Goal: Task Accomplishment & Management: Use online tool/utility

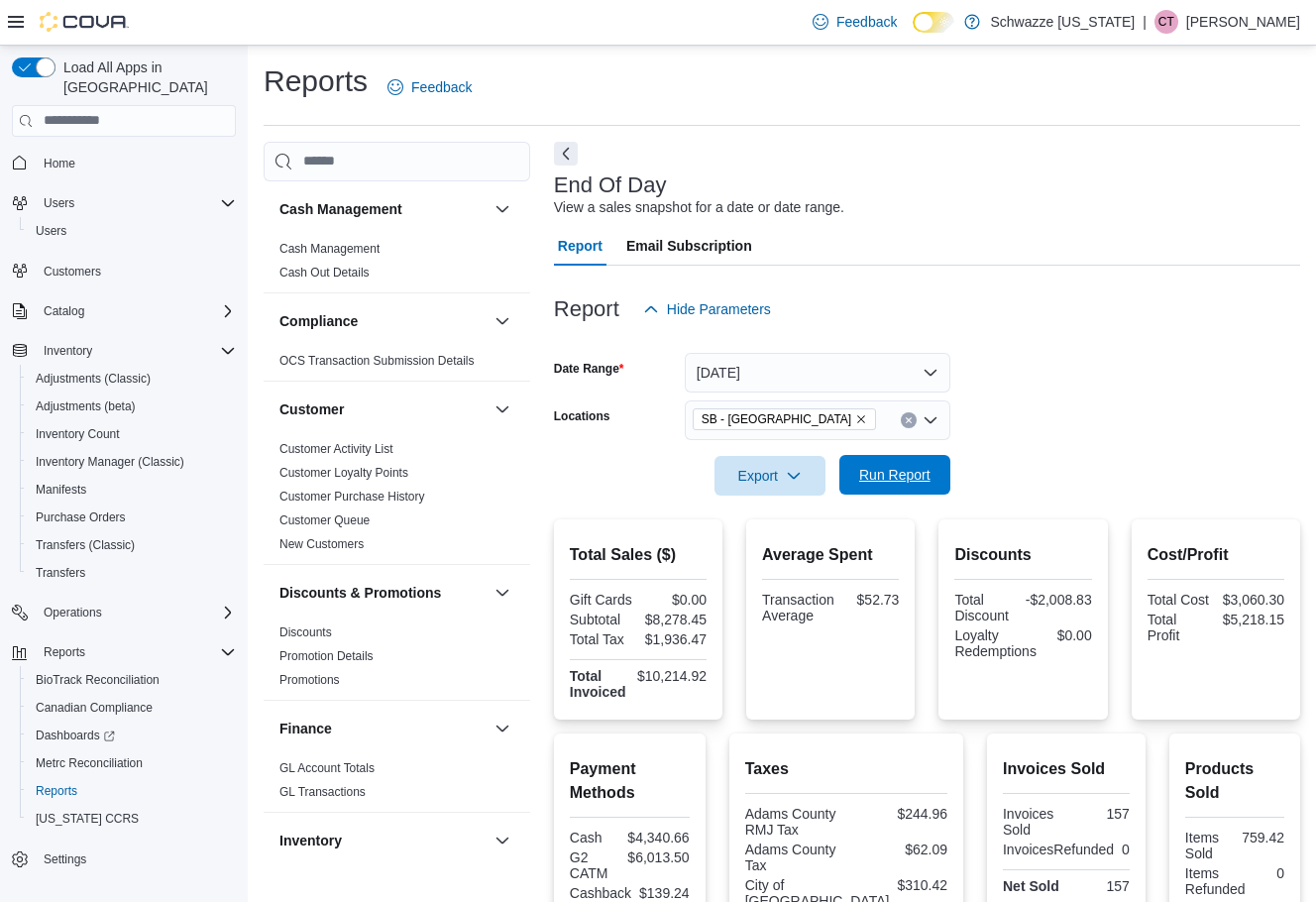
click at [903, 484] on span "Run Report" at bounding box center [896, 475] width 72 height 20
click at [758, 472] on span "Export" at bounding box center [770, 475] width 88 height 40
click at [785, 548] on span "Export to Pdf" at bounding box center [773, 555] width 90 height 16
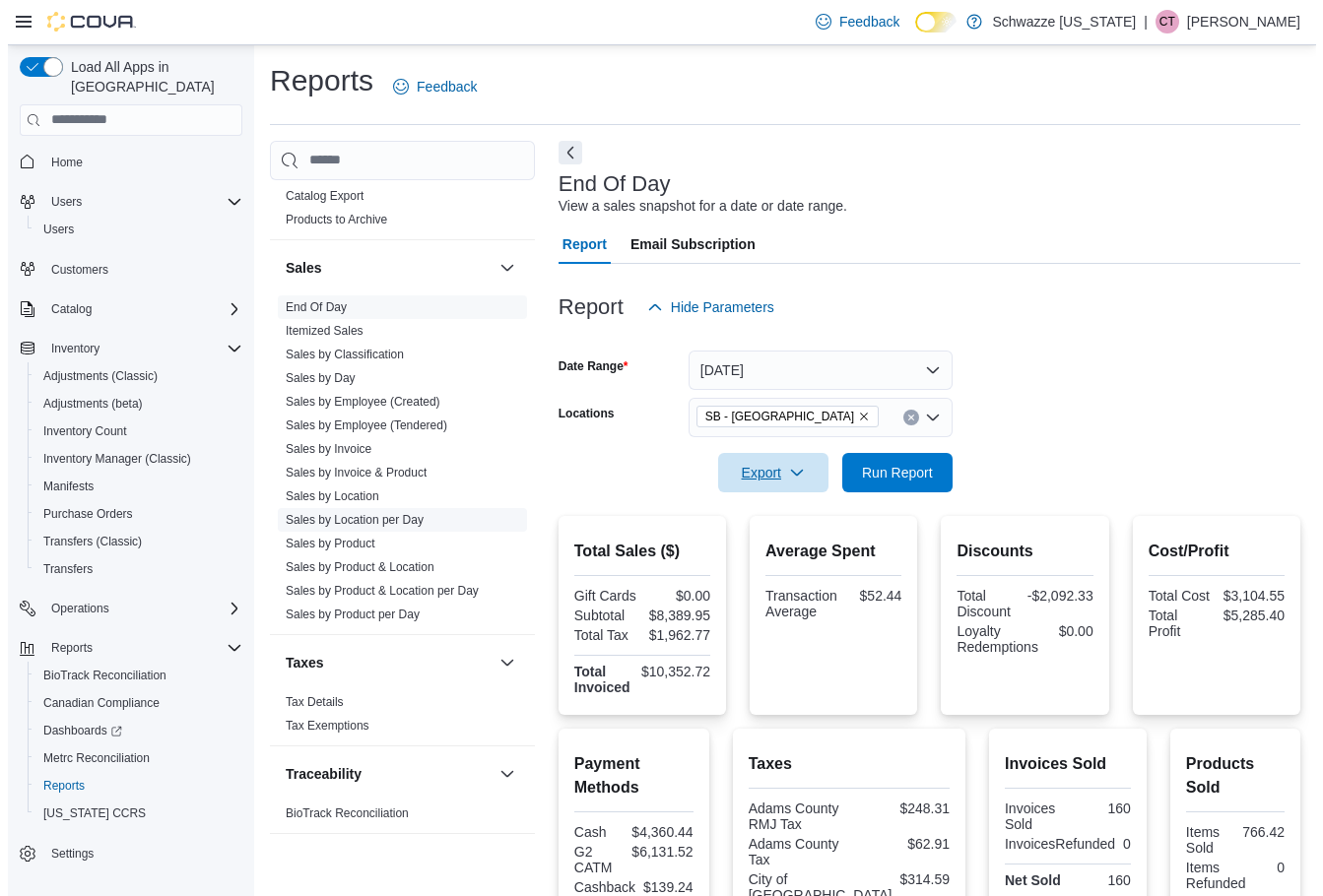
scroll to position [1314, 0]
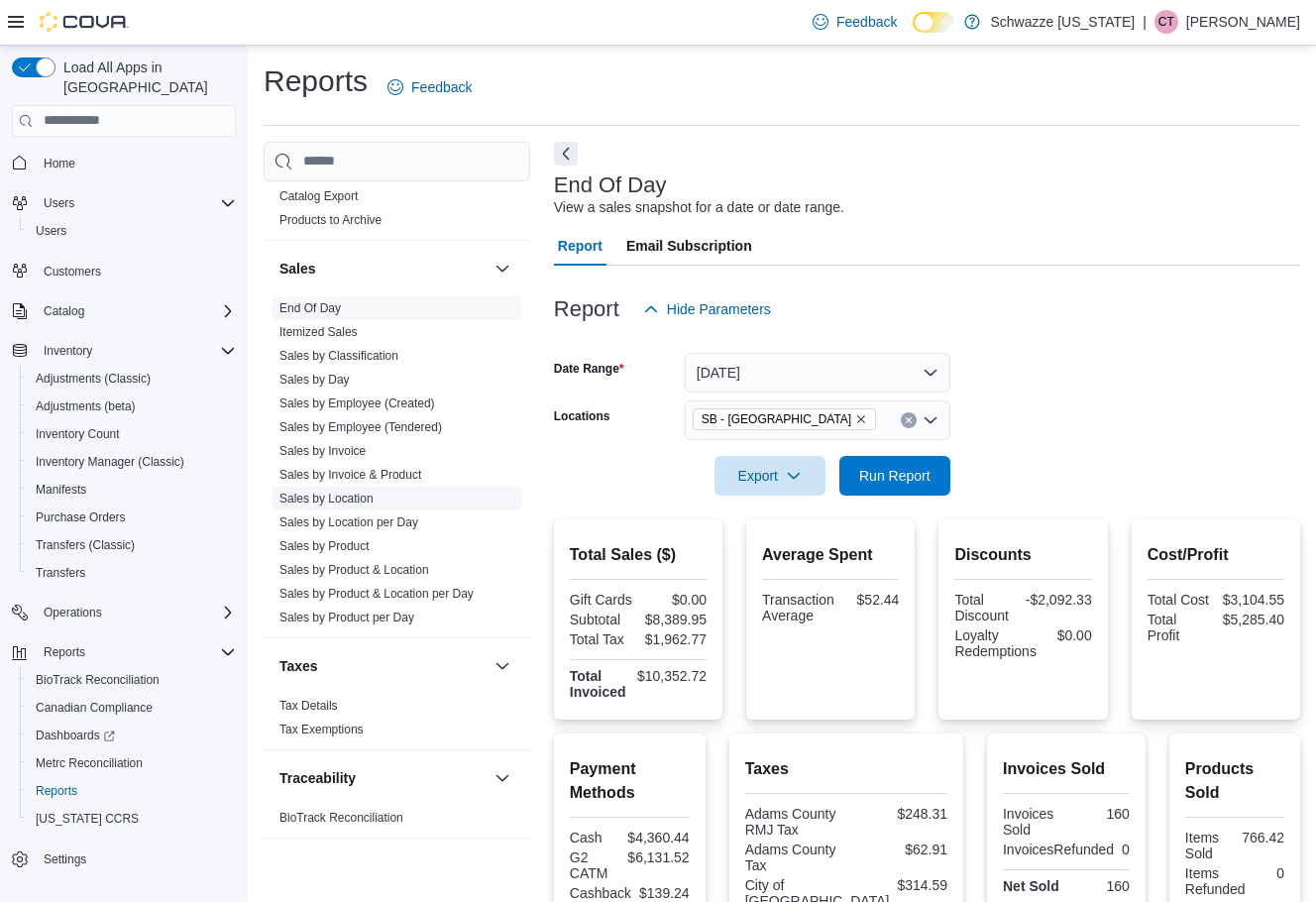
click at [331, 498] on link "Sales by Location" at bounding box center [327, 498] width 95 height 14
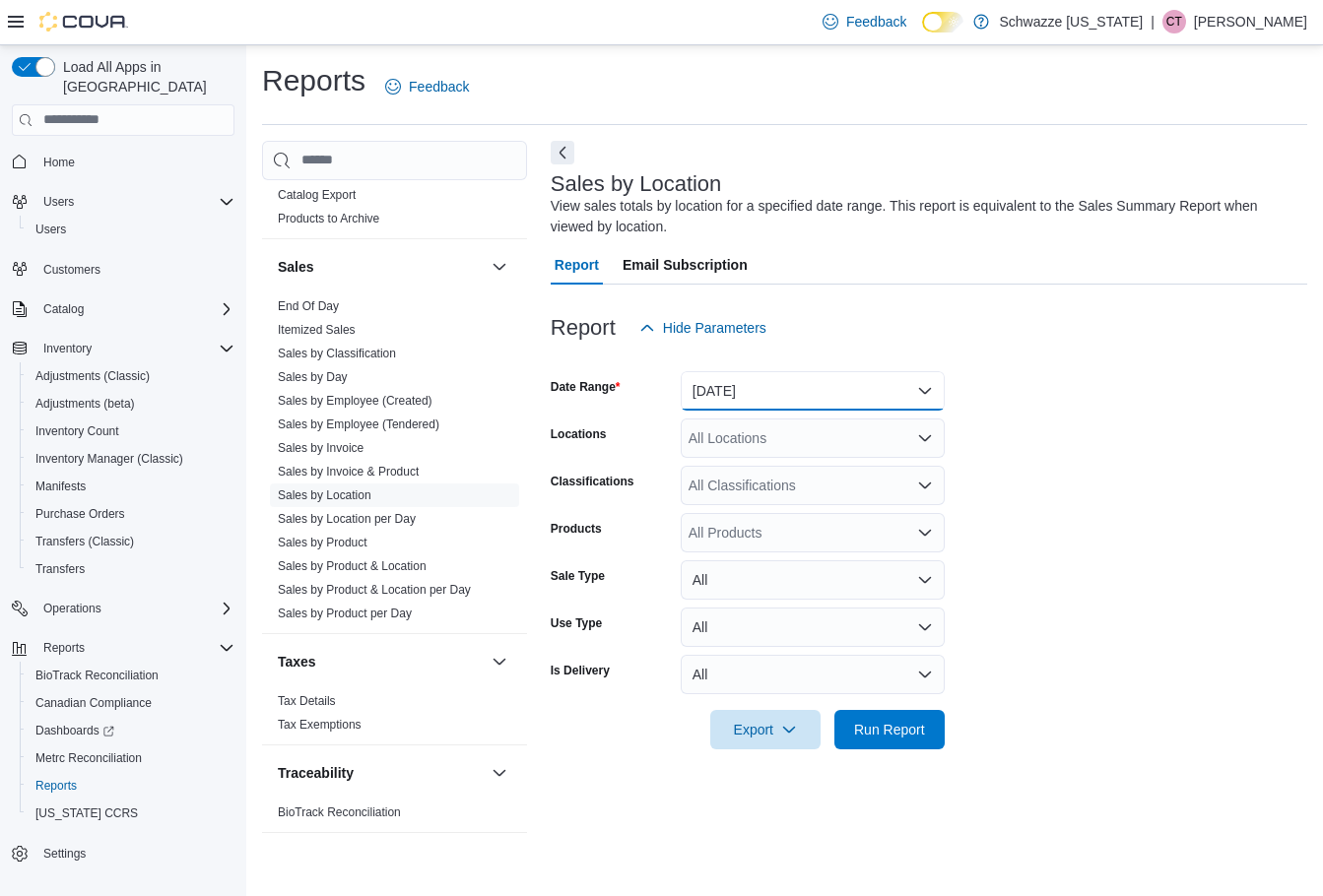
click at [743, 395] on button "[DATE]" at bounding box center [812, 391] width 264 height 40
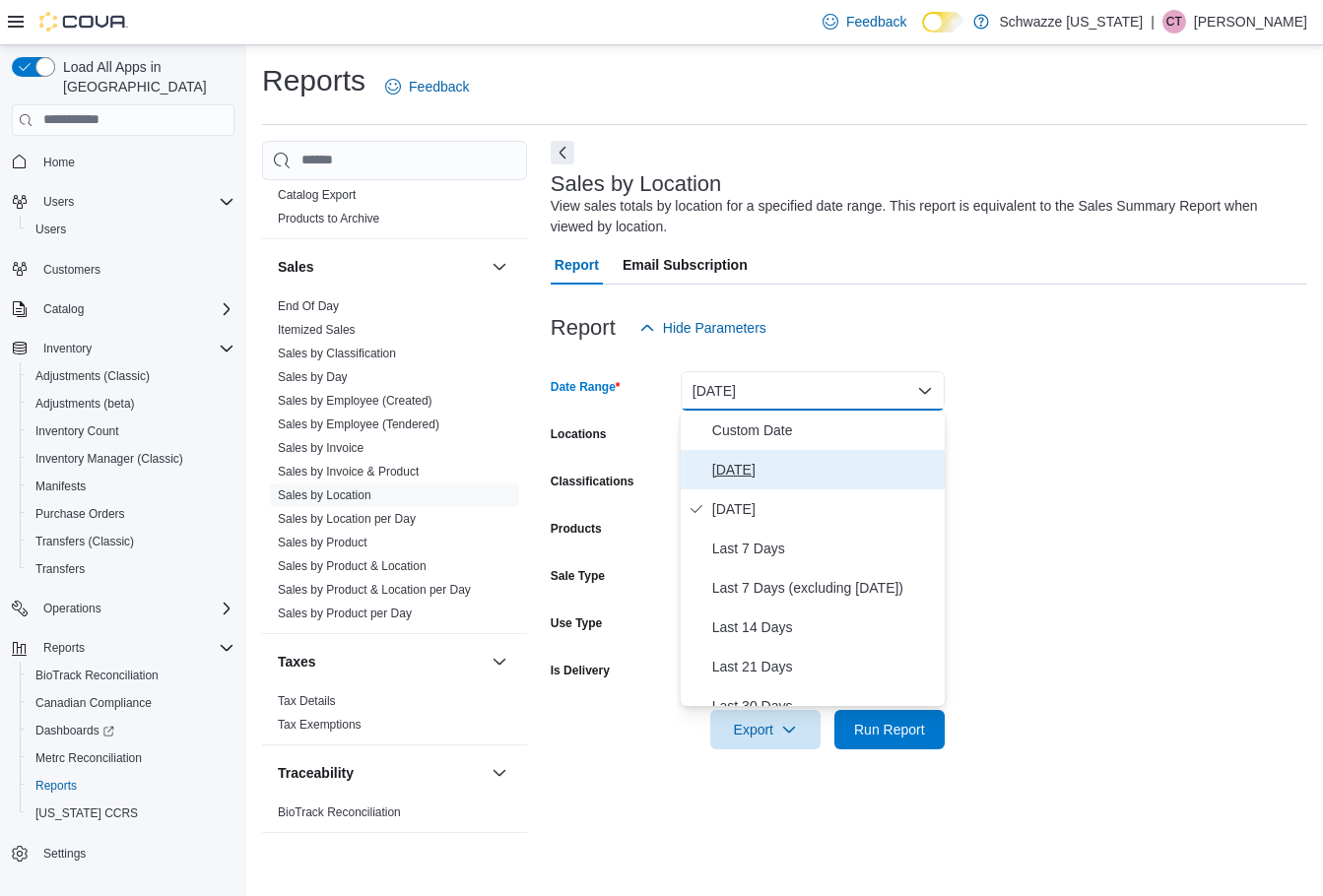
click at [729, 477] on span "[DATE]" at bounding box center [824, 470] width 225 height 24
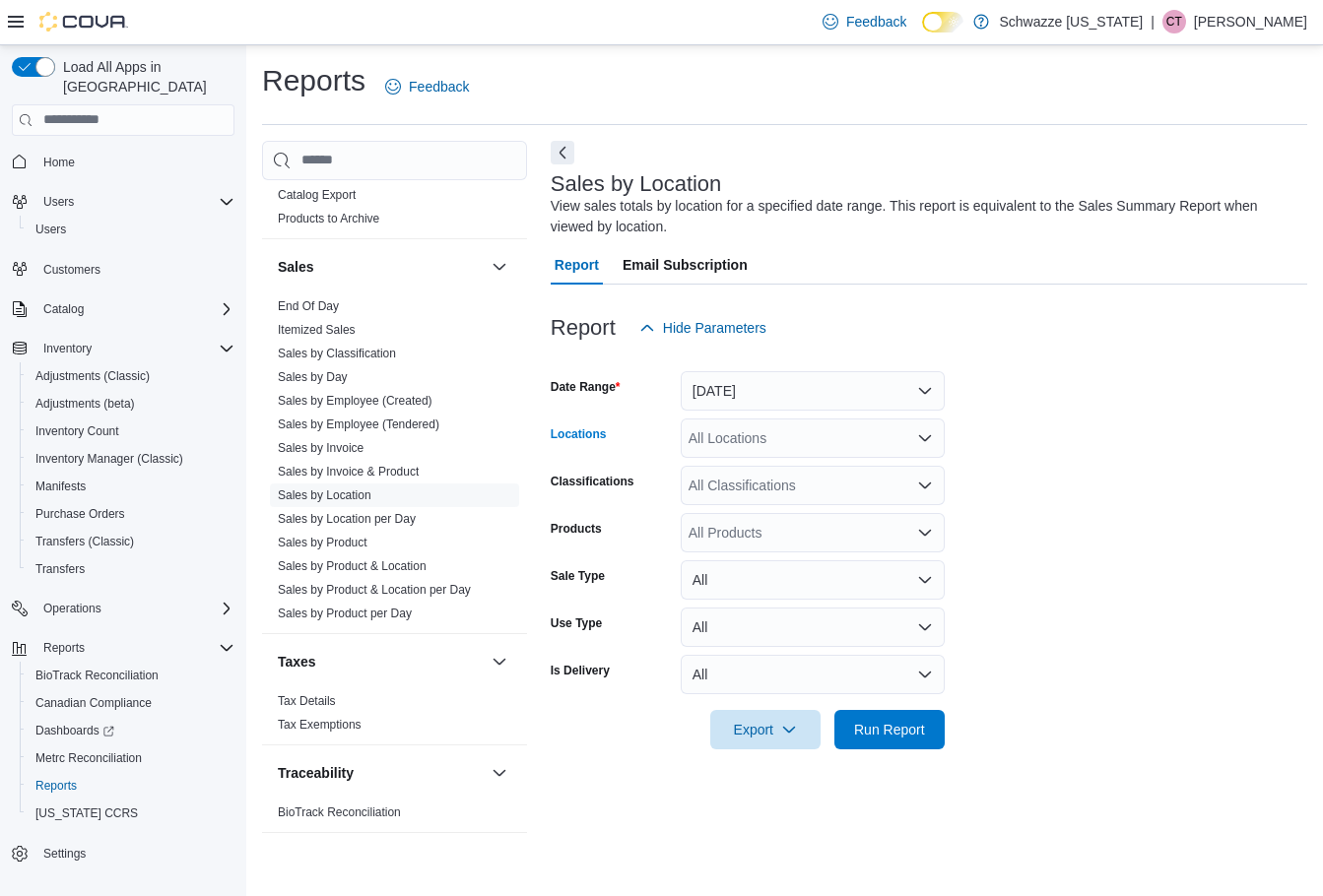
click at [722, 441] on div "All Locations" at bounding box center [812, 439] width 264 height 40
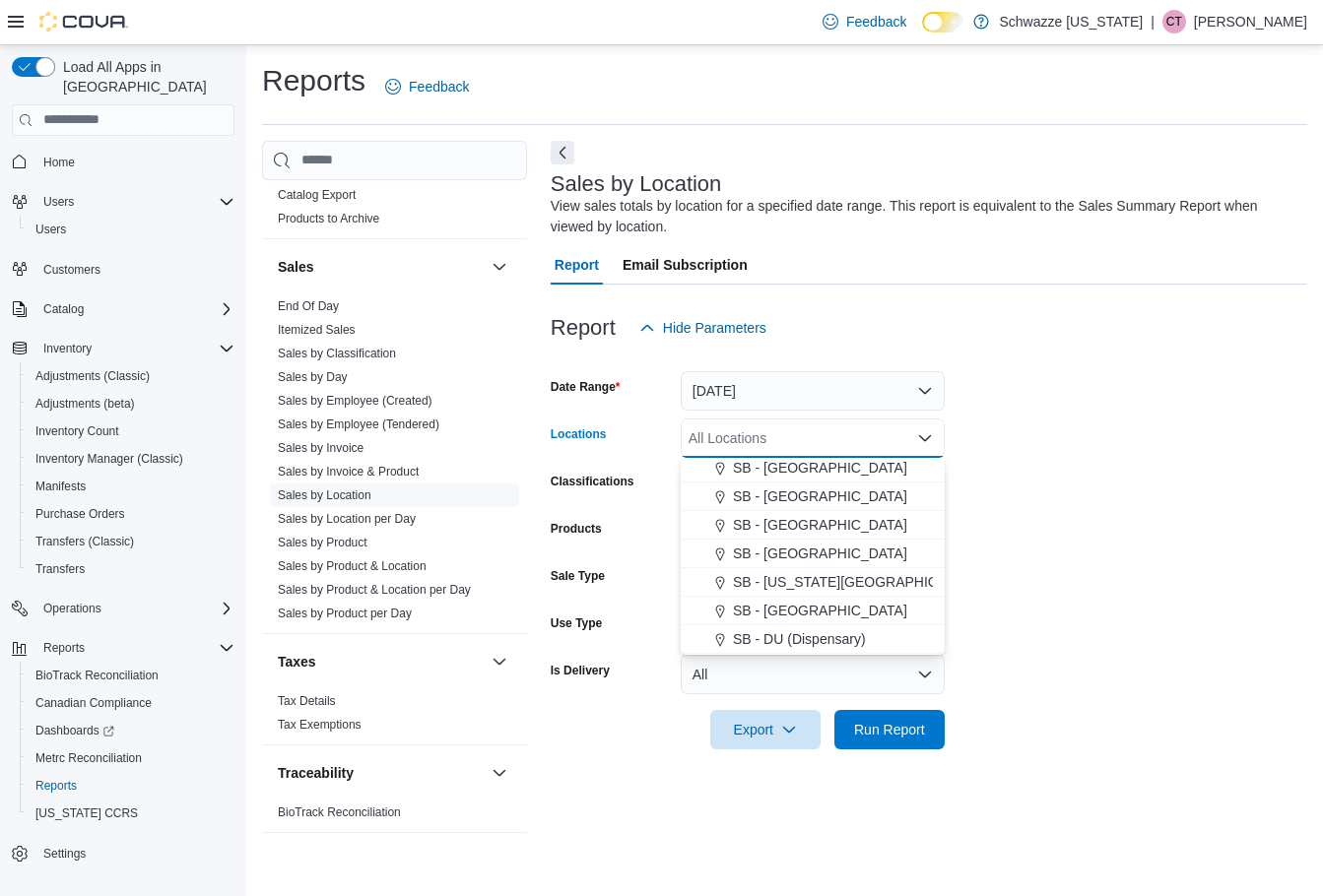
scroll to position [197, 0]
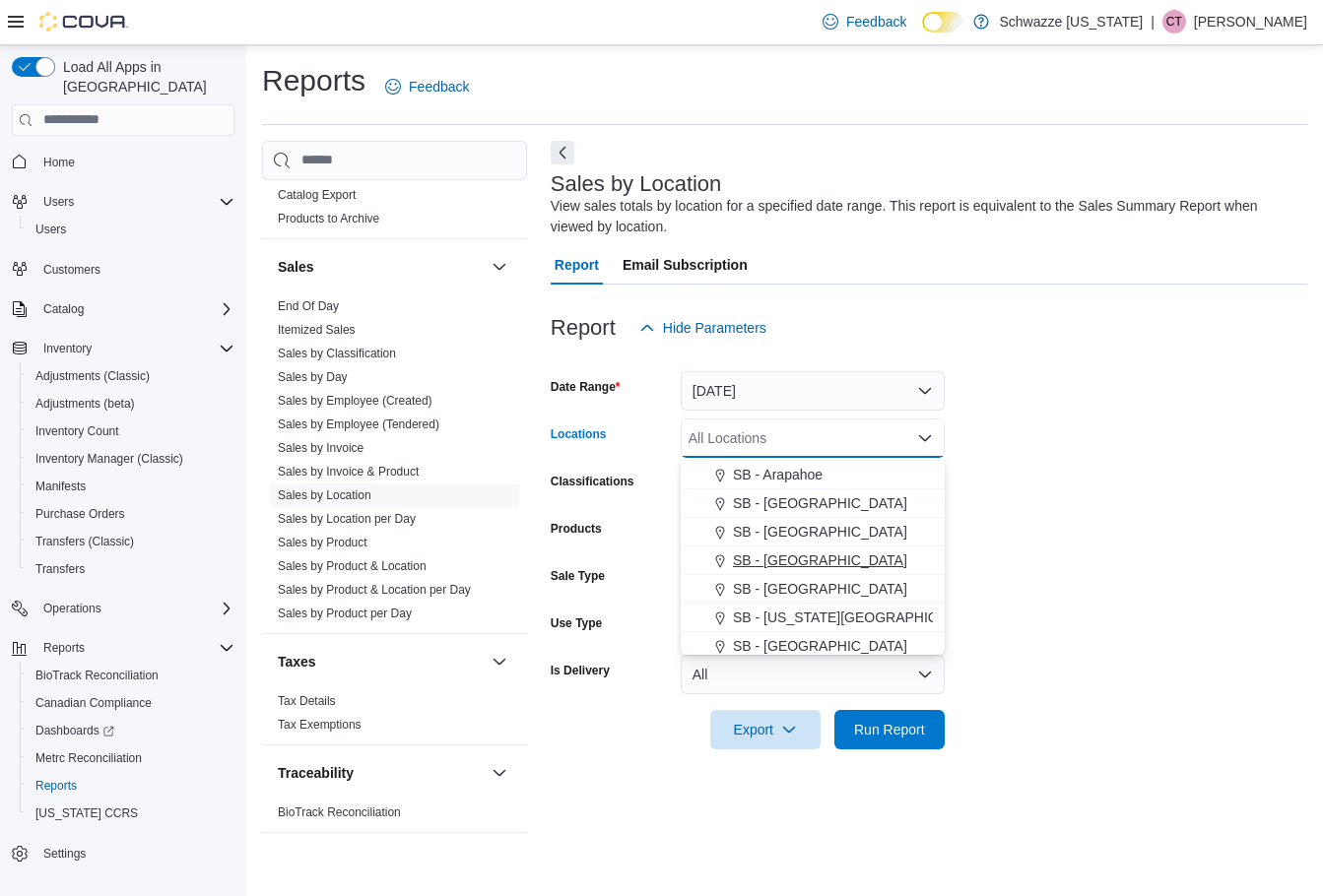
click at [796, 574] on button "SB - [GEOGRAPHIC_DATA]" at bounding box center [812, 560] width 264 height 29
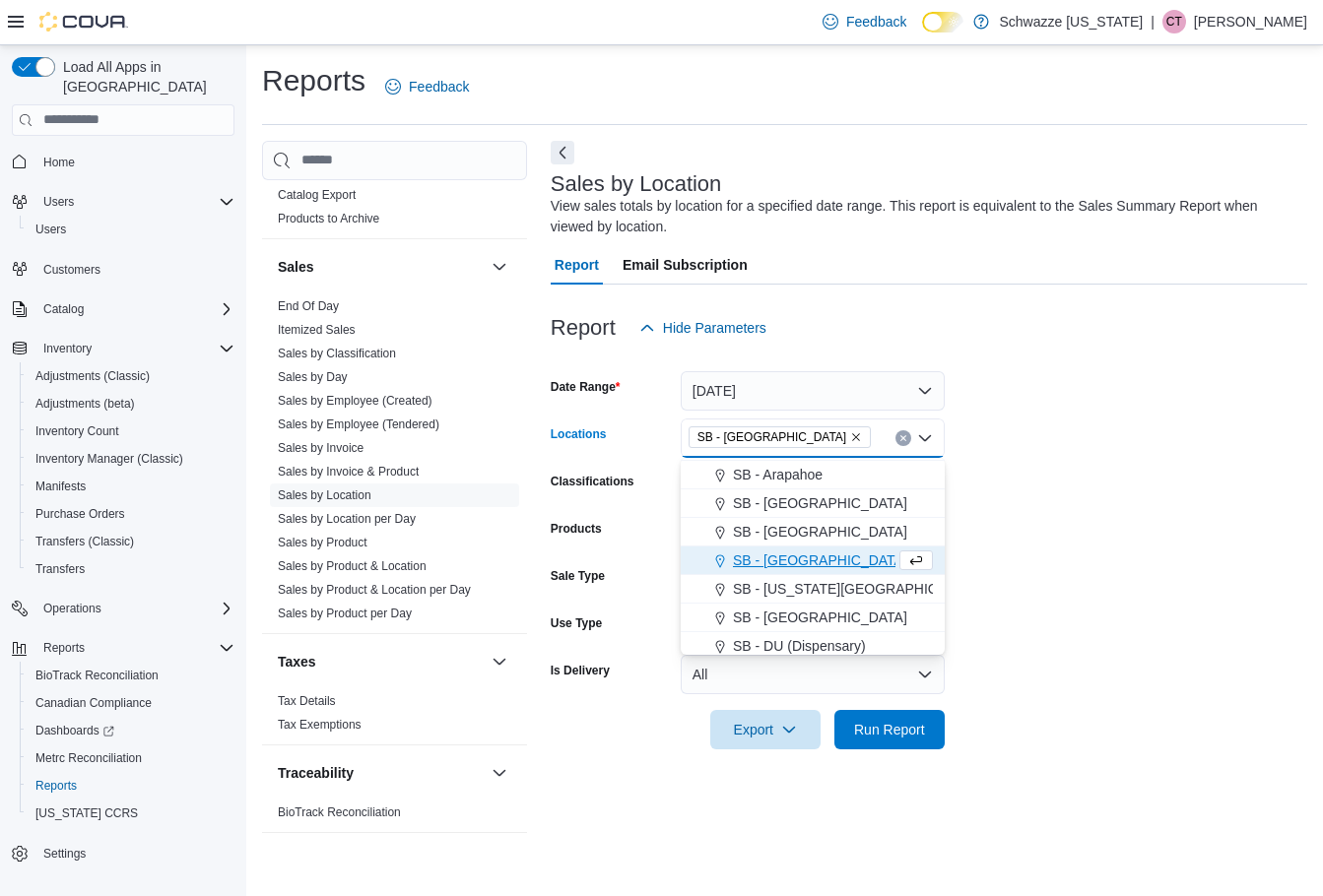
click at [828, 548] on button "SB - [GEOGRAPHIC_DATA]" at bounding box center [812, 560] width 264 height 29
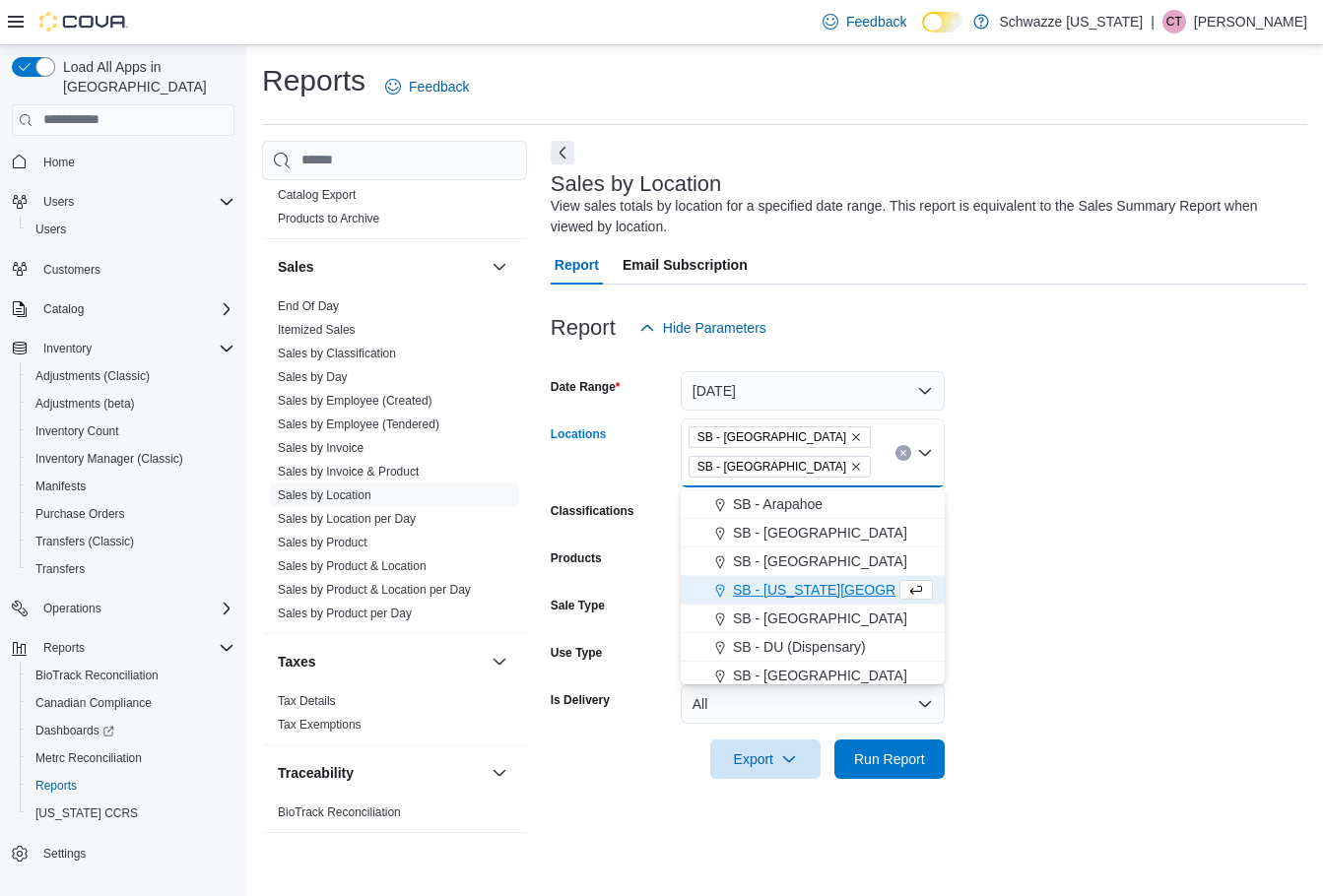
click at [851, 435] on icon "Remove SB - Boulder from selection in this group" at bounding box center [857, 438] width 12 height 12
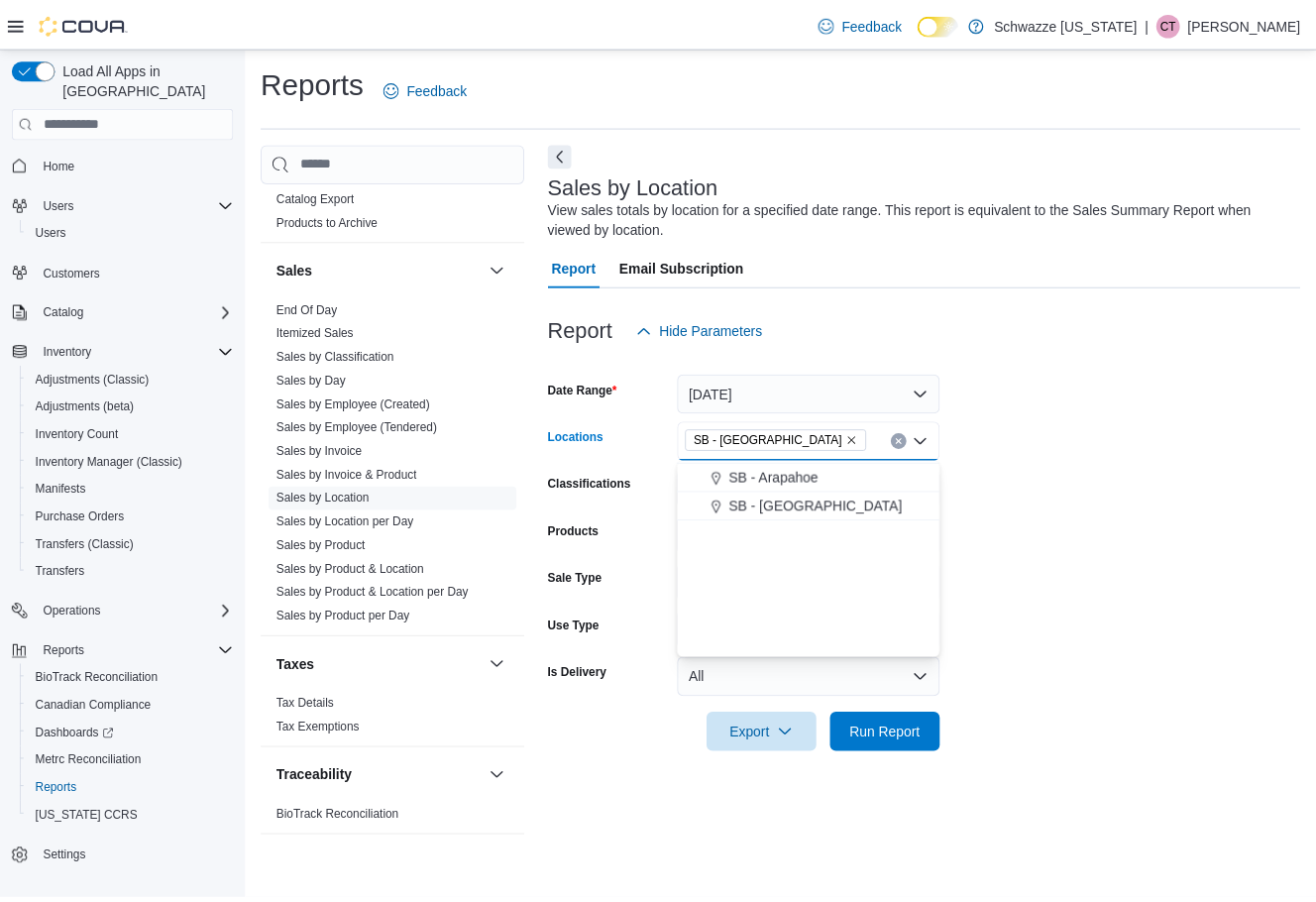
scroll to position [0, 0]
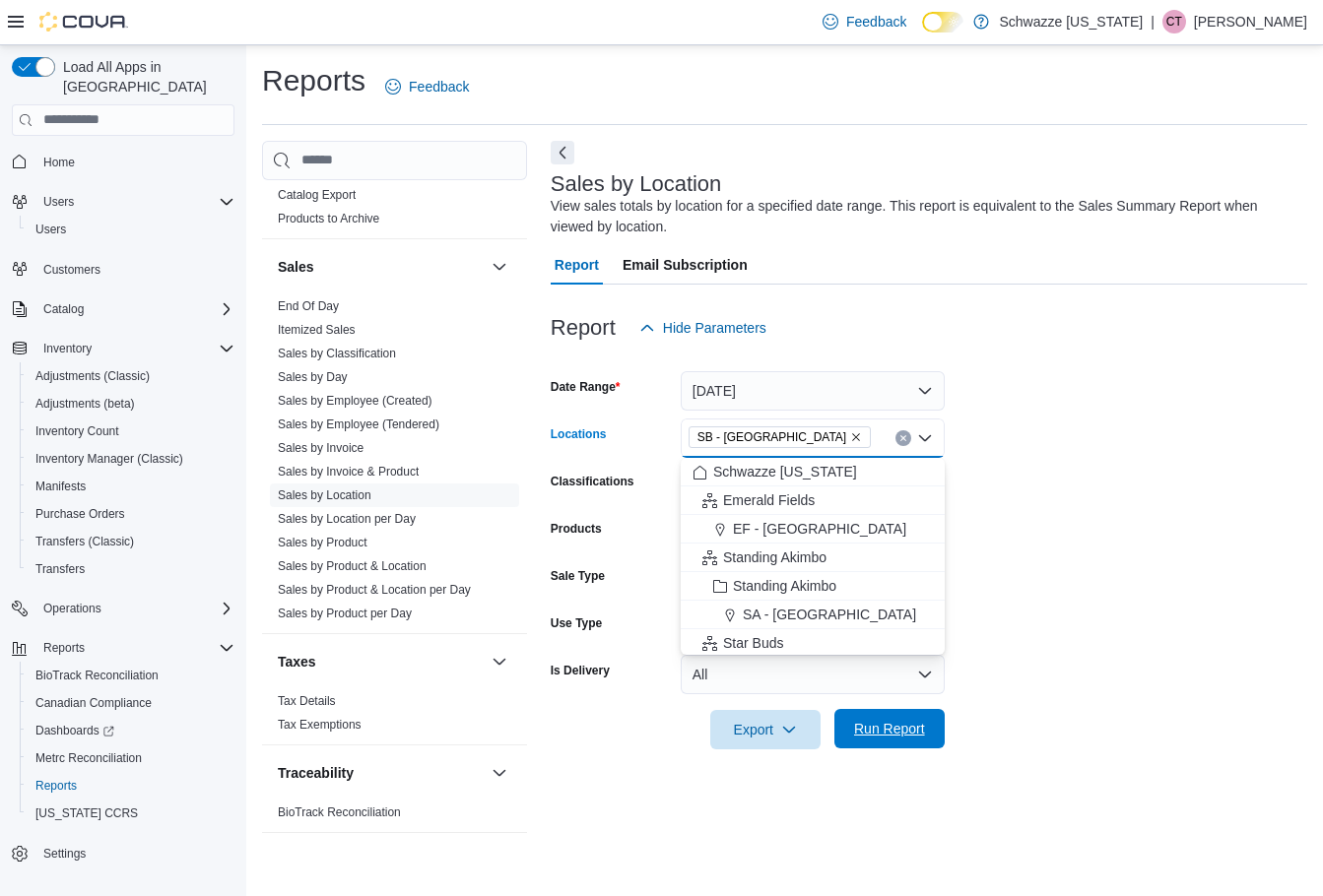
click at [918, 737] on span "Run Report" at bounding box center [890, 729] width 71 height 20
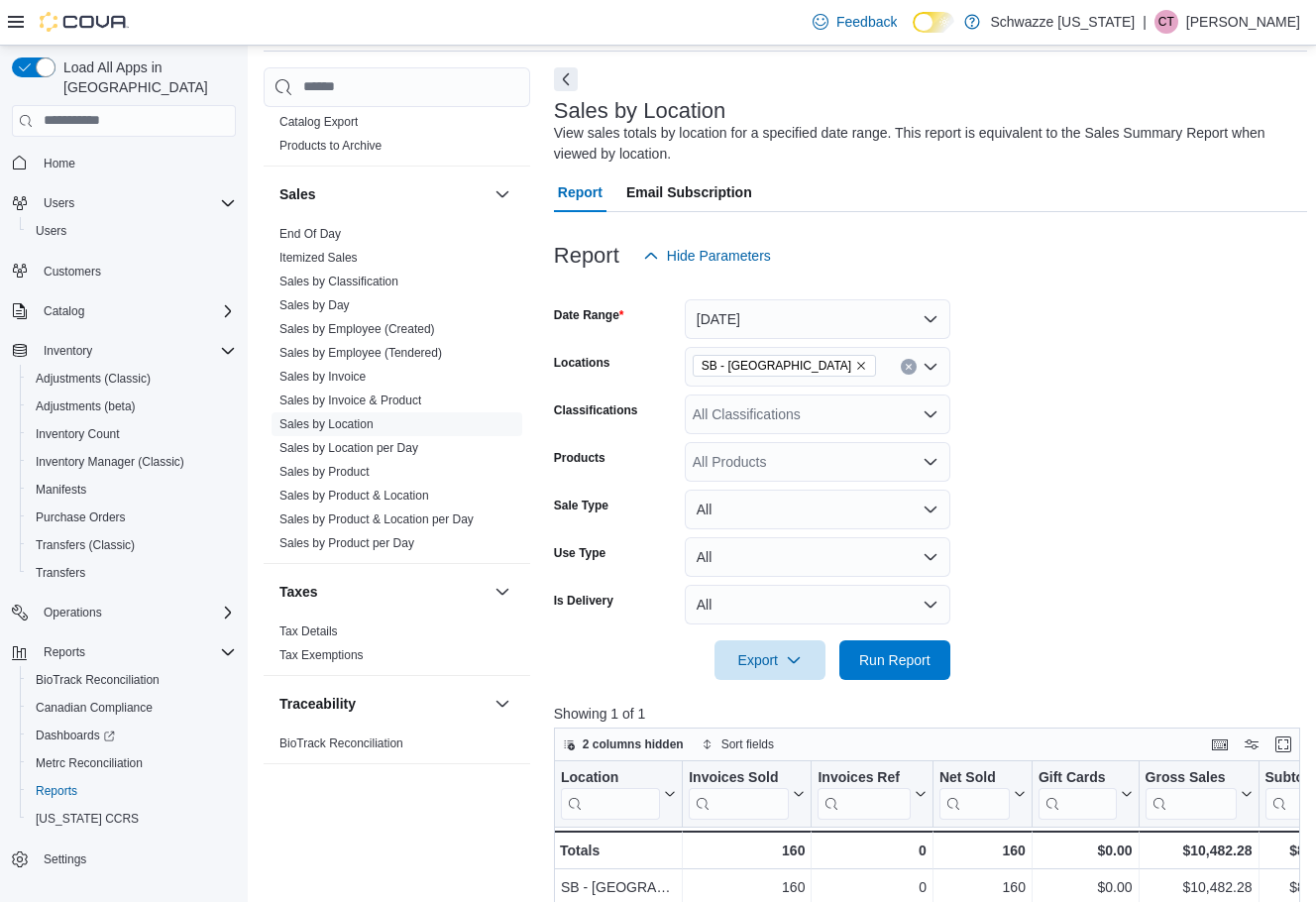
scroll to position [297, 0]
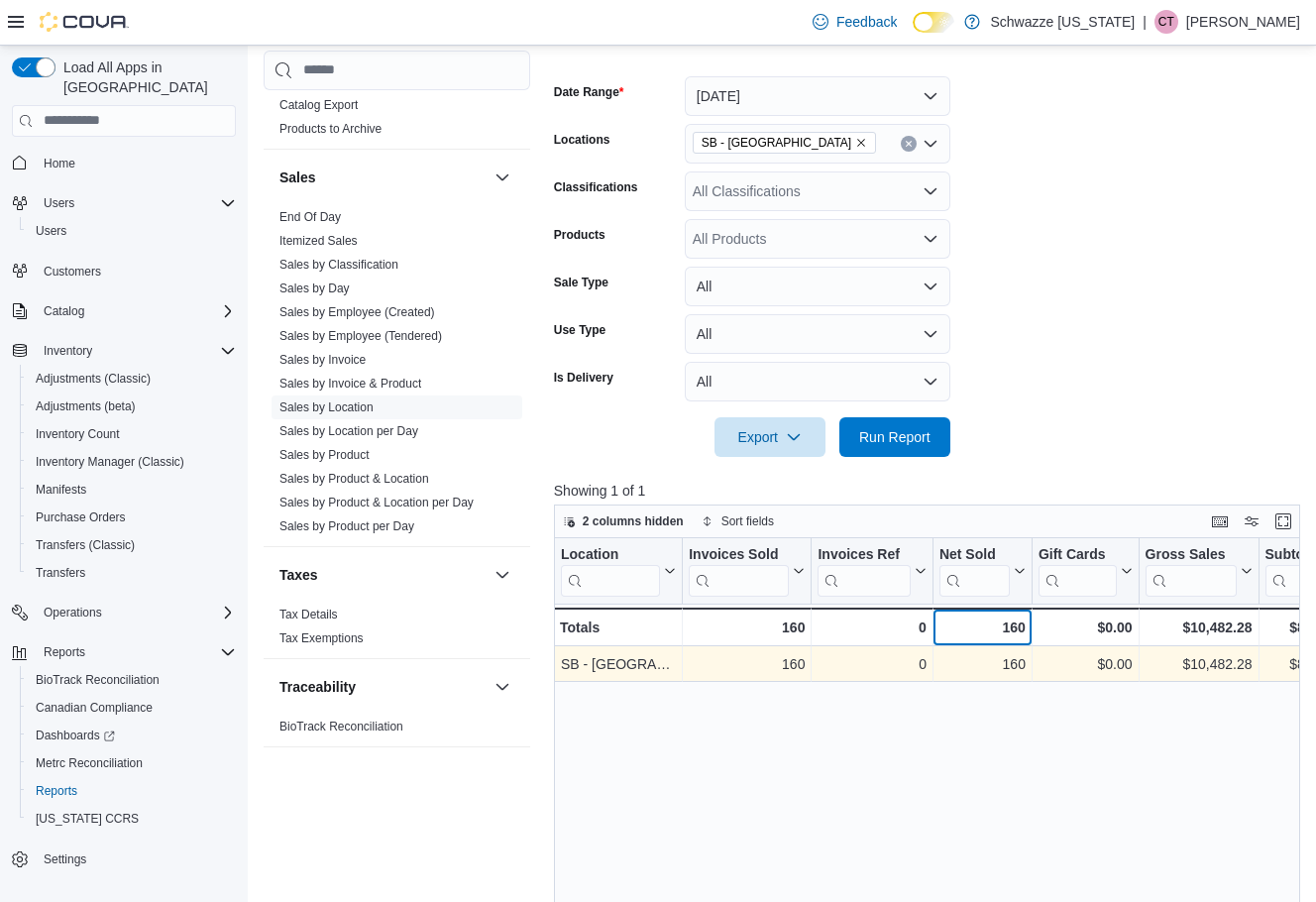
click at [1001, 648] on div "Location Click to view column header actions Invoices Sold Click to view column…" at bounding box center [930, 882] width 754 height 688
click at [1005, 660] on div "160" at bounding box center [982, 665] width 87 height 24
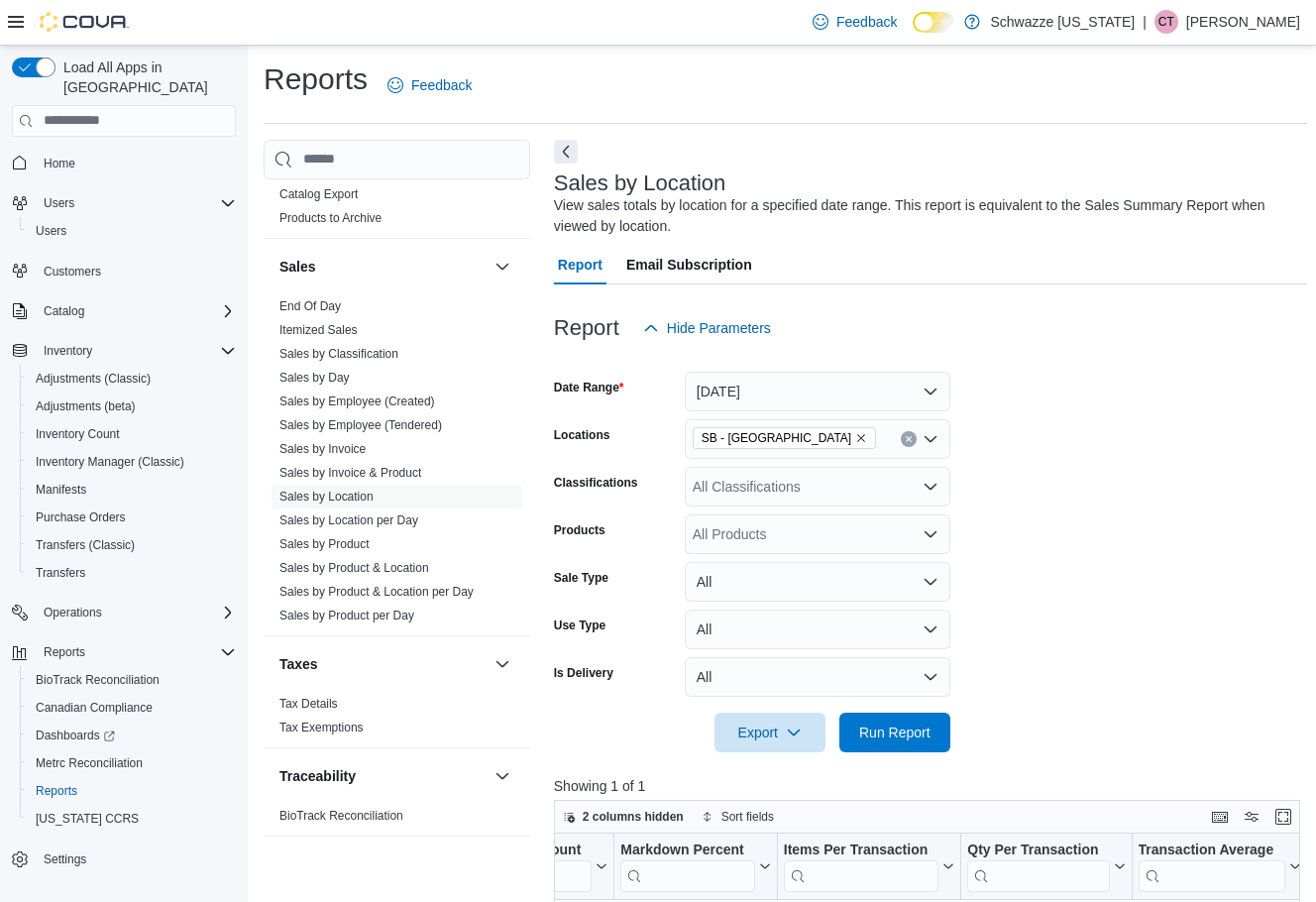
scroll to position [0, 0]
click at [70, 155] on span "Home" at bounding box center [60, 163] width 32 height 16
